Goal: Find contact information: Find contact information

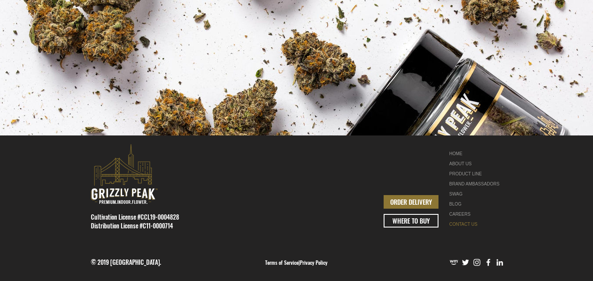
scroll to position [436, 0]
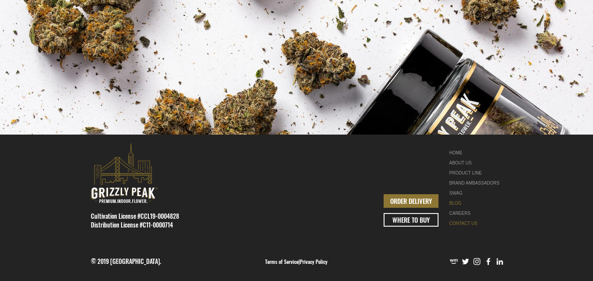
click at [459, 203] on link "BLOG" at bounding box center [476, 203] width 55 height 10
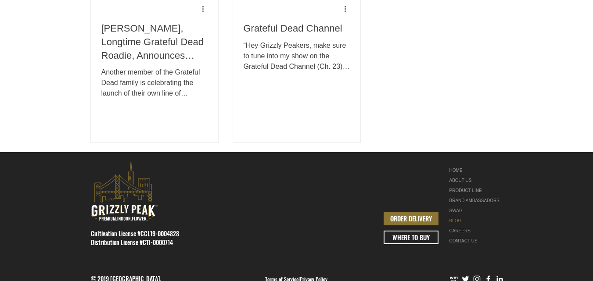
scroll to position [1027, 0]
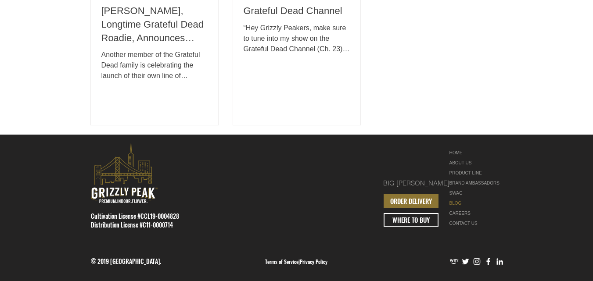
click at [460, 182] on div "BRAND AMBASSADORS" at bounding box center [476, 183] width 55 height 10
click at [316, 261] on link "Privacy Policy" at bounding box center [314, 261] width 28 height 7
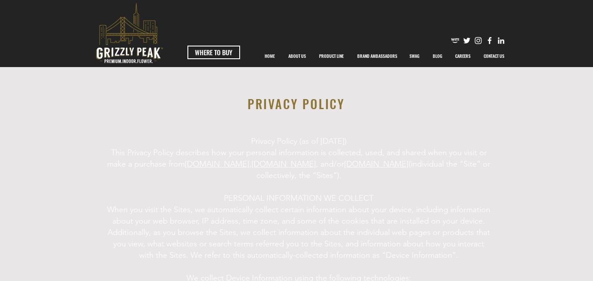
scroll to position [1085, 0]
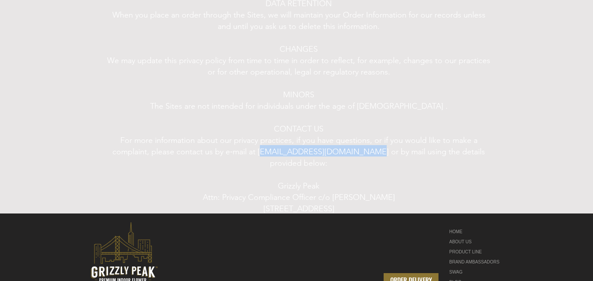
drag, startPoint x: 256, startPoint y: 141, endPoint x: 356, endPoint y: 140, distance: 99.6
copy span "sites@GrizzlyPeakFarms.com"
